Goal: Navigation & Orientation: Find specific page/section

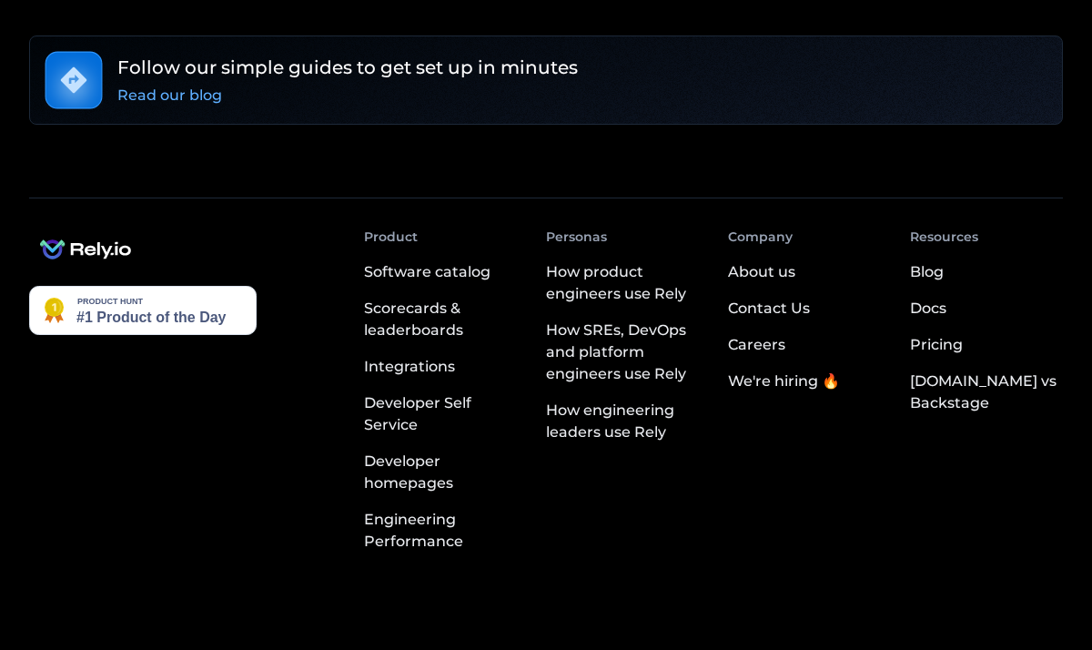
scroll to position [3510, 0]
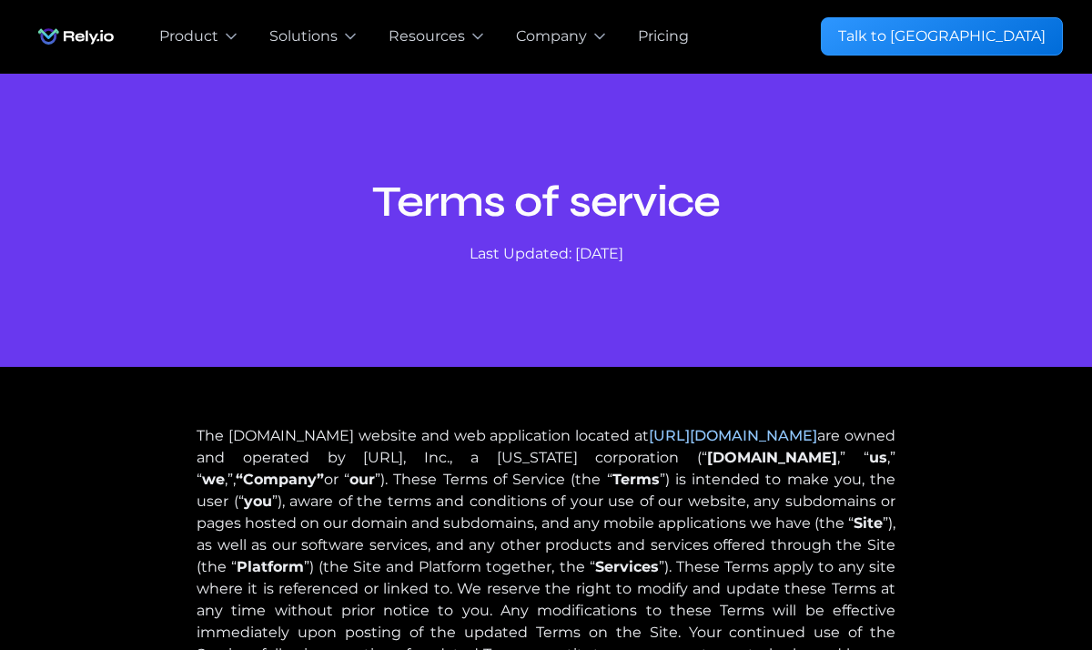
click at [876, 29] on nav "**********" at bounding box center [604, 36] width 918 height 73
click at [103, 35] on img "home" at bounding box center [76, 36] width 94 height 36
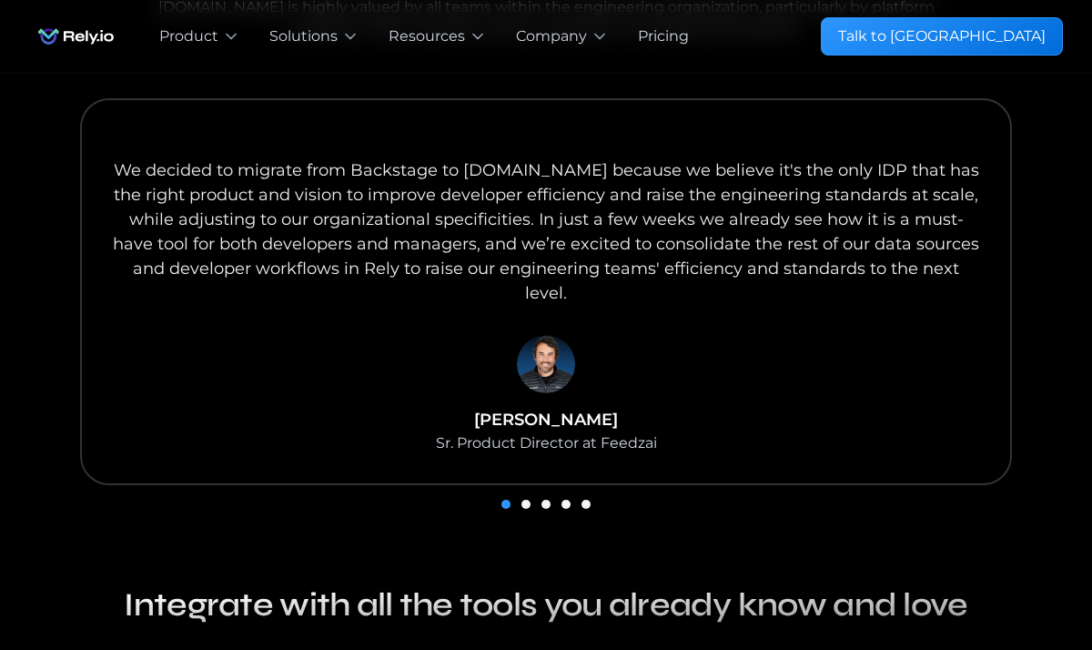
scroll to position [1969, 0]
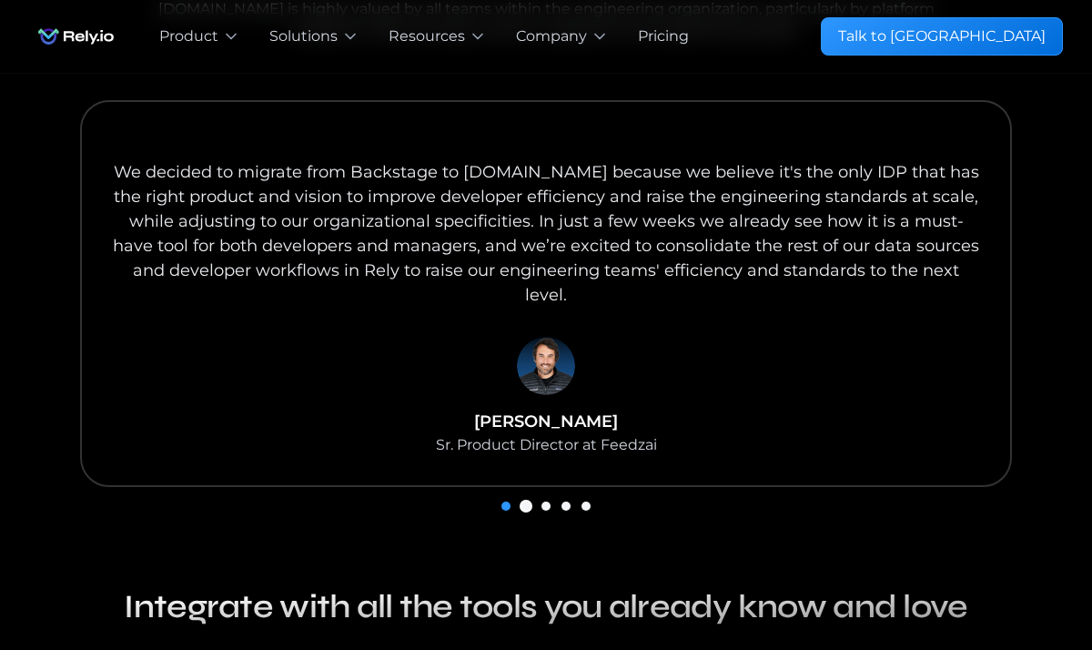
click at [526, 501] on div "Show slide 2 of 5" at bounding box center [526, 505] width 9 height 9
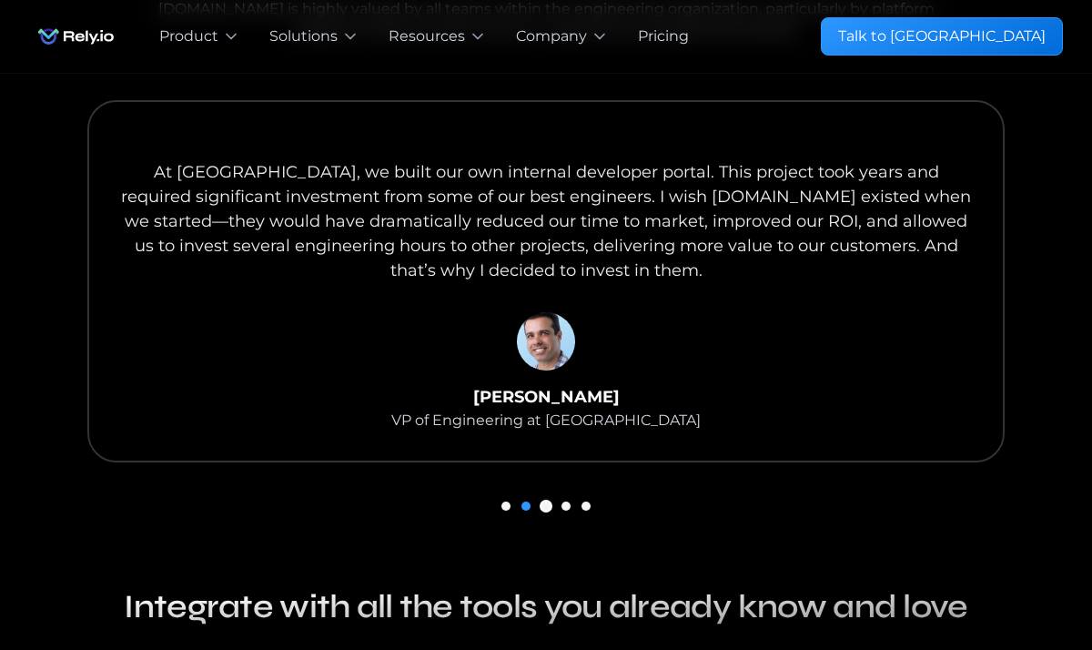
click at [544, 501] on div "Show slide 3 of 5" at bounding box center [546, 505] width 9 height 9
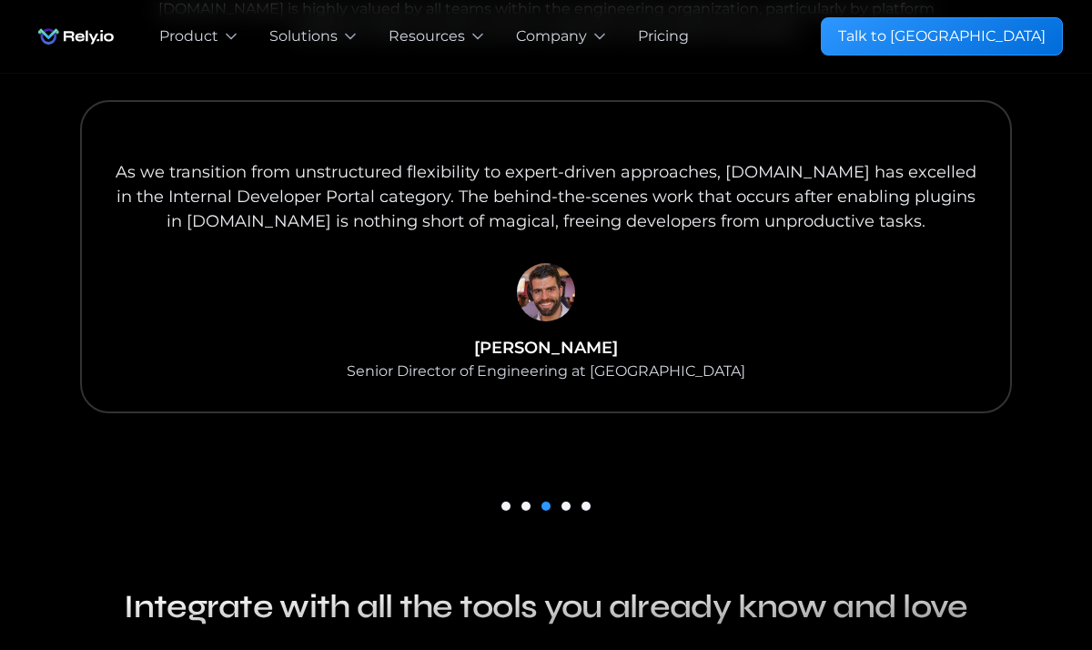
click at [572, 492] on div "carousel" at bounding box center [546, 504] width 1034 height 25
click at [567, 501] on div "Show slide 4 of 5" at bounding box center [566, 505] width 9 height 9
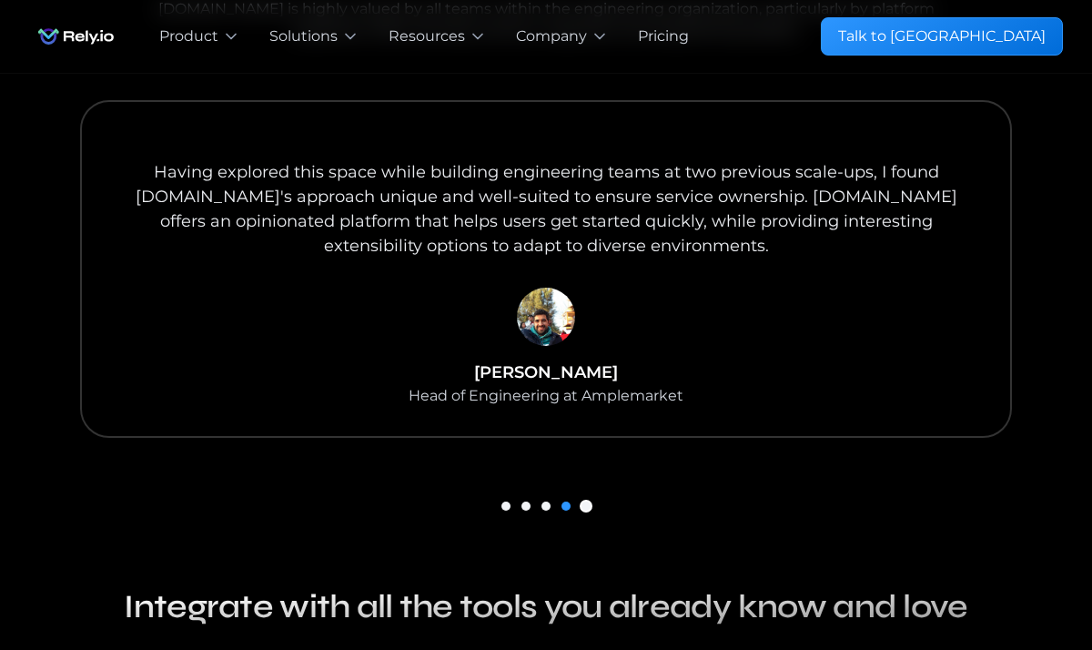
click at [587, 501] on div "Show slide 5 of 5" at bounding box center [586, 505] width 9 height 9
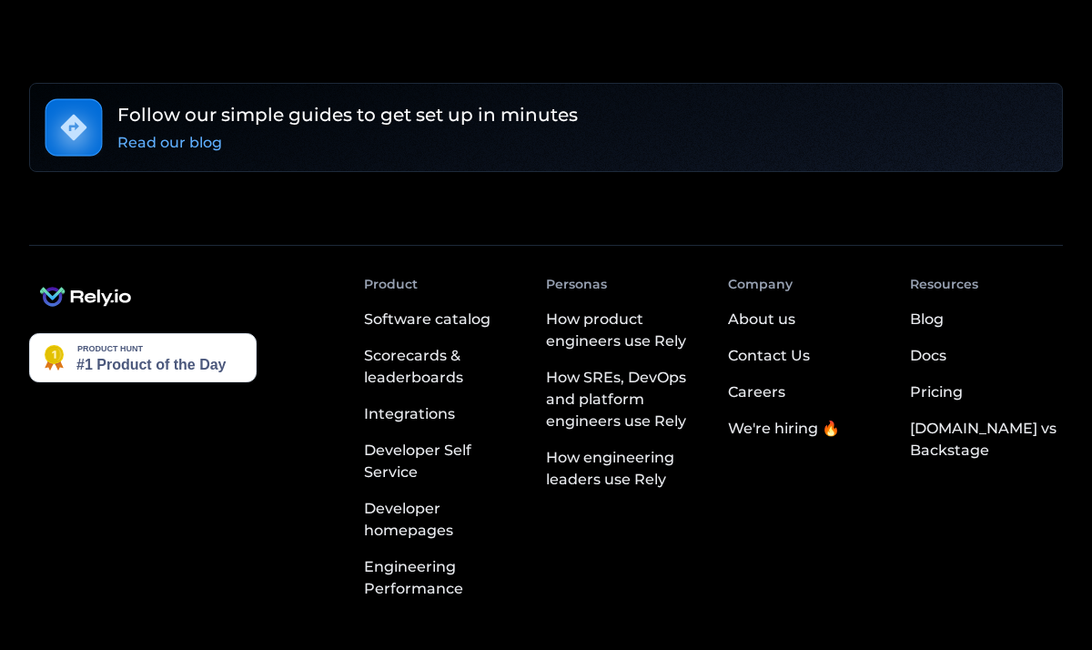
scroll to position [3510, 0]
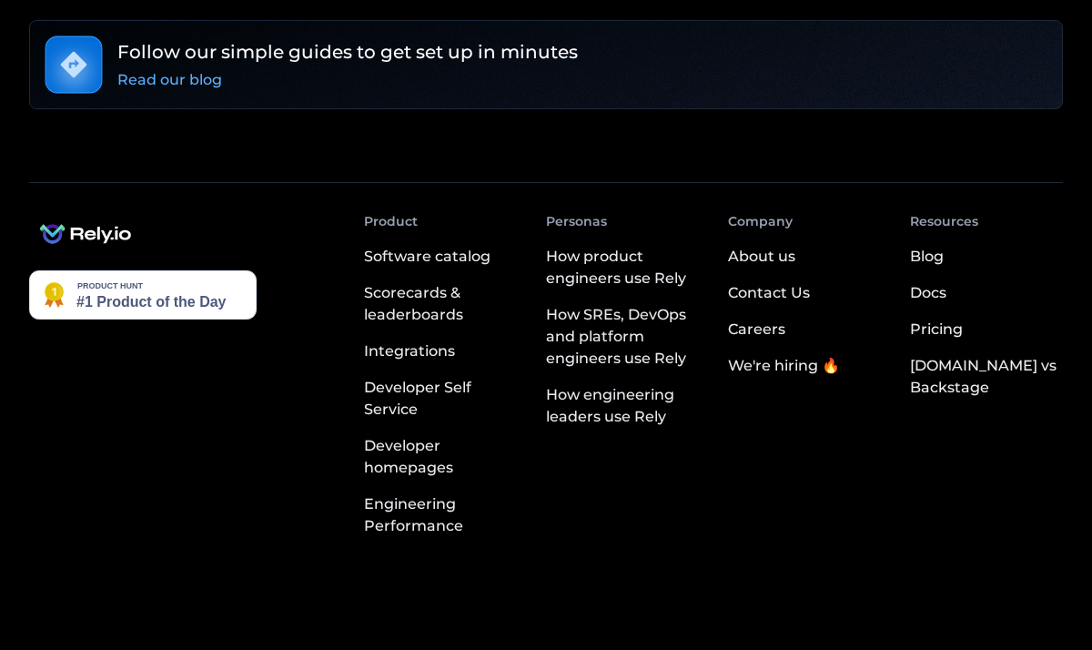
click at [761, 282] on div "Contact Us" at bounding box center [769, 293] width 82 height 22
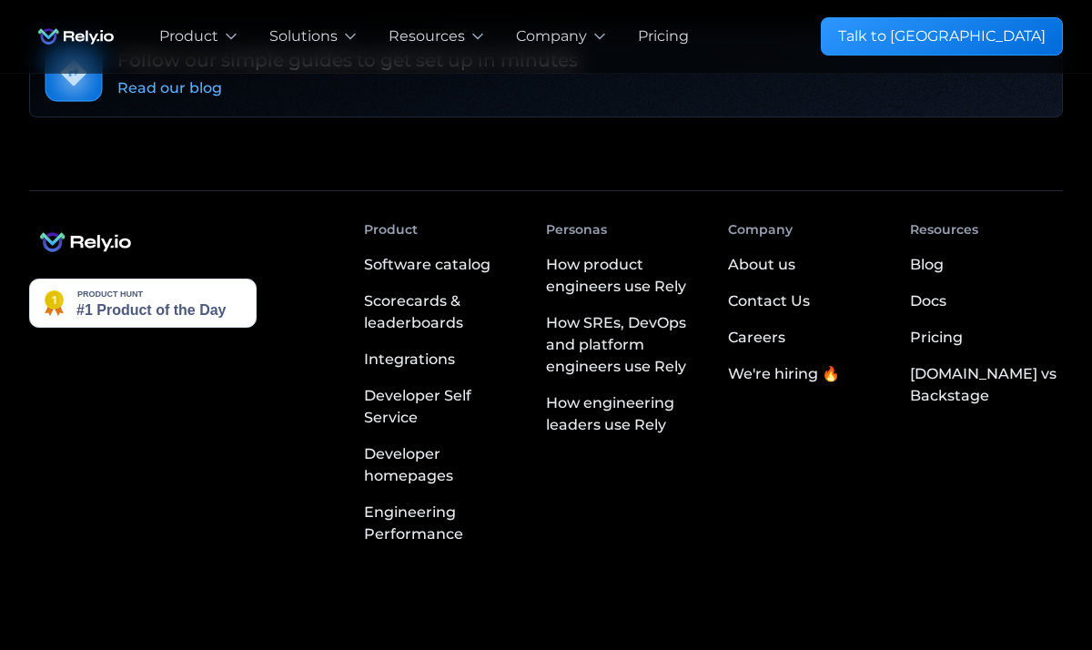
scroll to position [1670, 0]
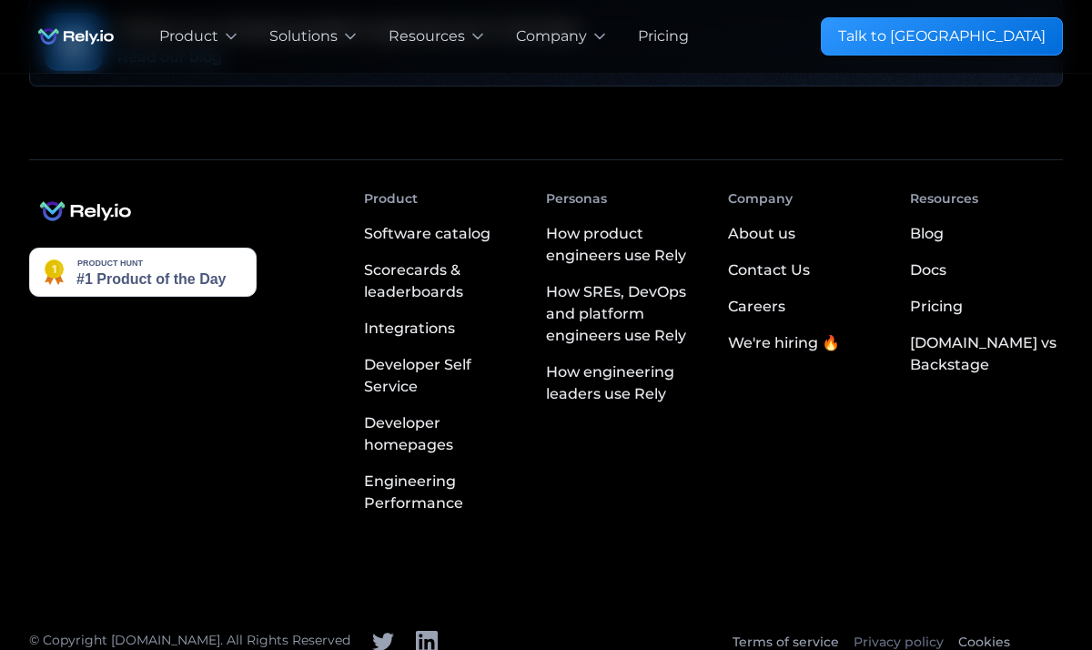
click at [889, 633] on link "Privacy policy" at bounding box center [899, 642] width 90 height 19
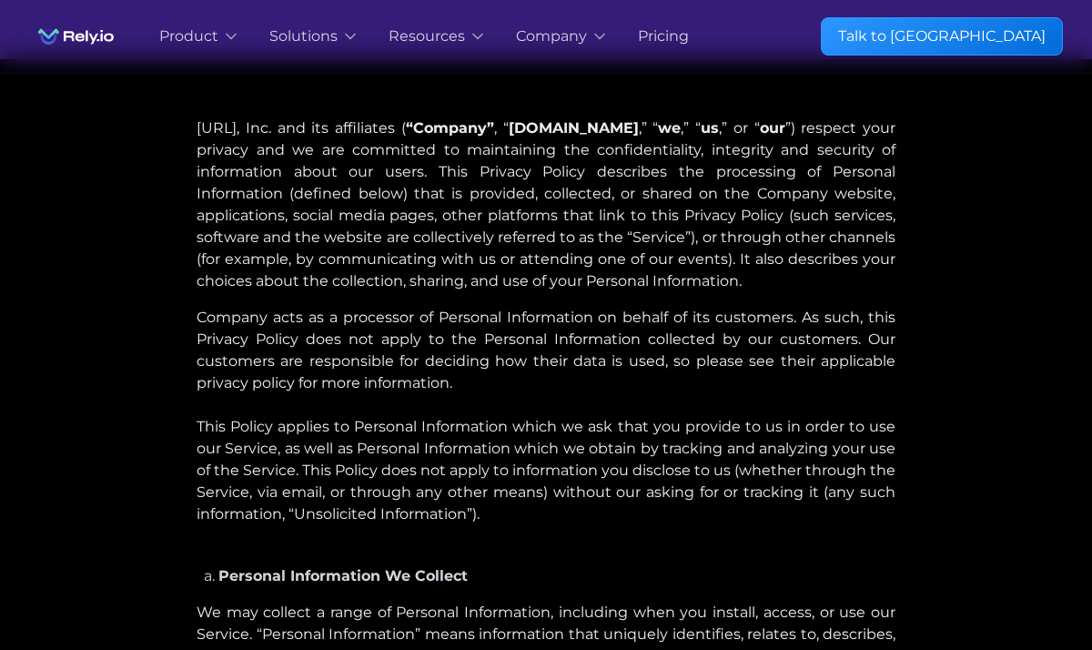
scroll to position [305, 0]
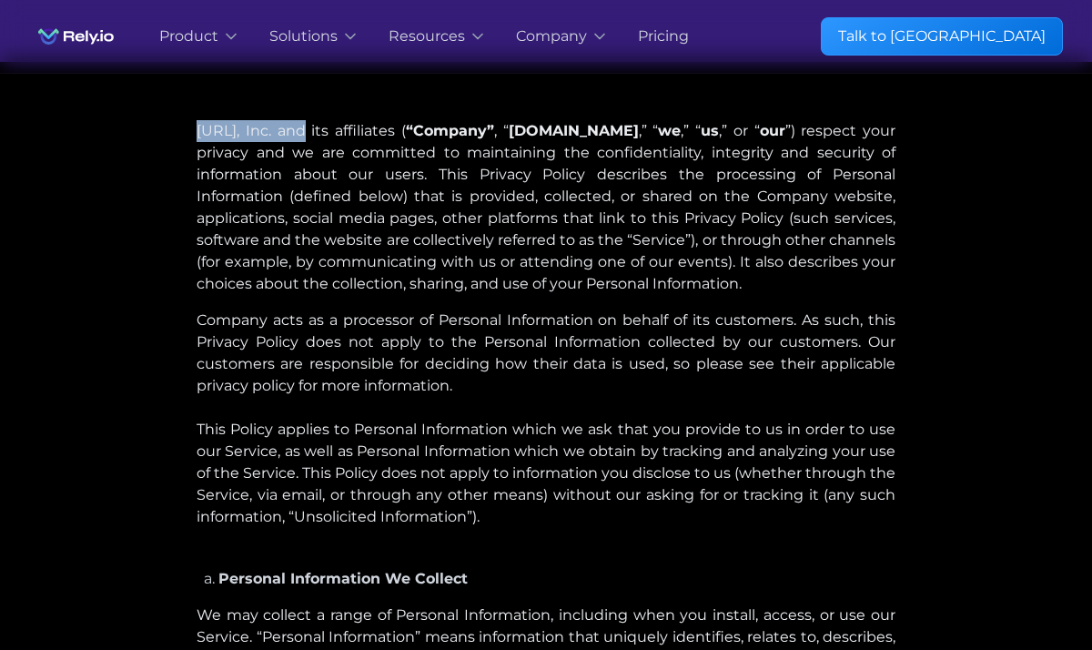
drag, startPoint x: 195, startPoint y: 130, endPoint x: 302, endPoint y: 134, distance: 107.5
copy p "Detech.ai, Inc."
